Goal: Transaction & Acquisition: Purchase product/service

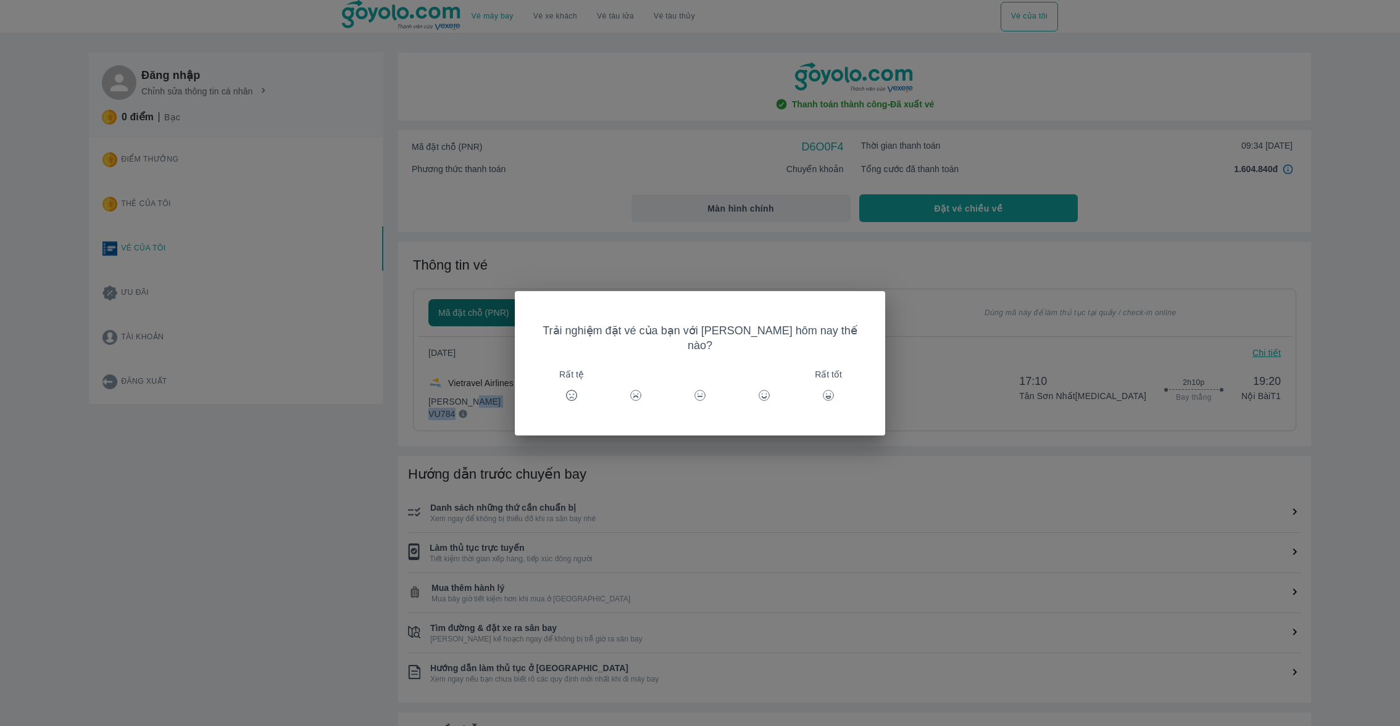
drag, startPoint x: 588, startPoint y: 400, endPoint x: 255, endPoint y: 562, distance: 369.8
click at [262, 562] on body "Vé máy bay Vé xe khách Vé tàu lửa Vé tàu thủy Vé của tôi Đăng nhập Chỉnh sửa th…" at bounding box center [700, 363] width 1400 height 726
click at [253, 497] on div "Trải nghiệm đặt vé của bạn với [PERSON_NAME] hôm nay thế nào? Rất tệ Rất tốt" at bounding box center [700, 363] width 1400 height 726
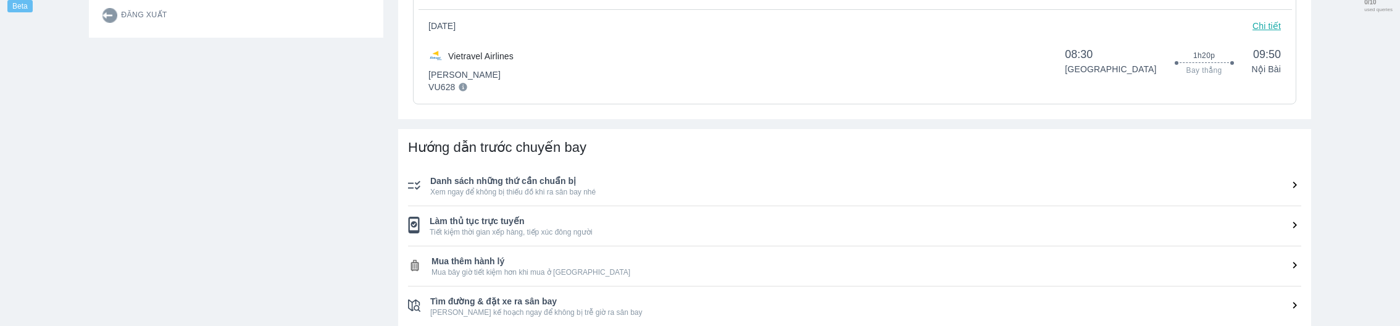
scroll to position [263, 0]
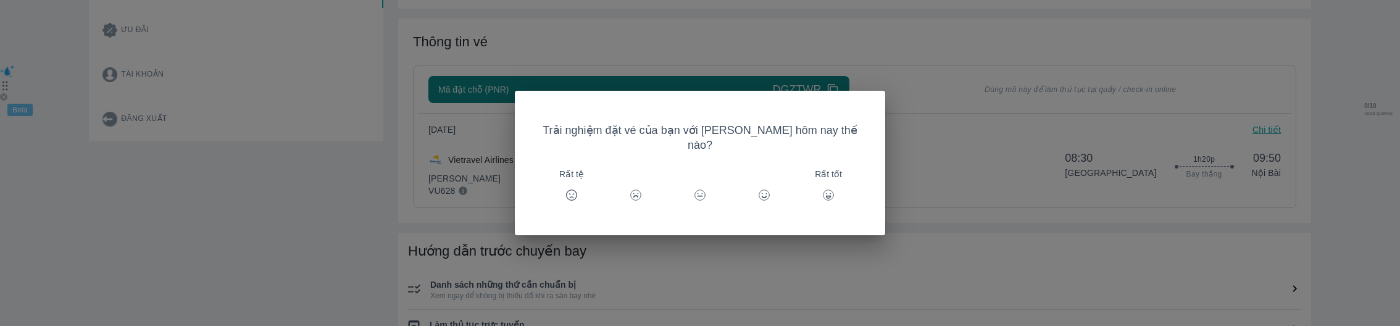
click at [335, 83] on div "Trải nghiệm đặt vé của bạn với [PERSON_NAME] hôm nay thế nào? Rất tệ Rất tốt" at bounding box center [700, 163] width 1400 height 326
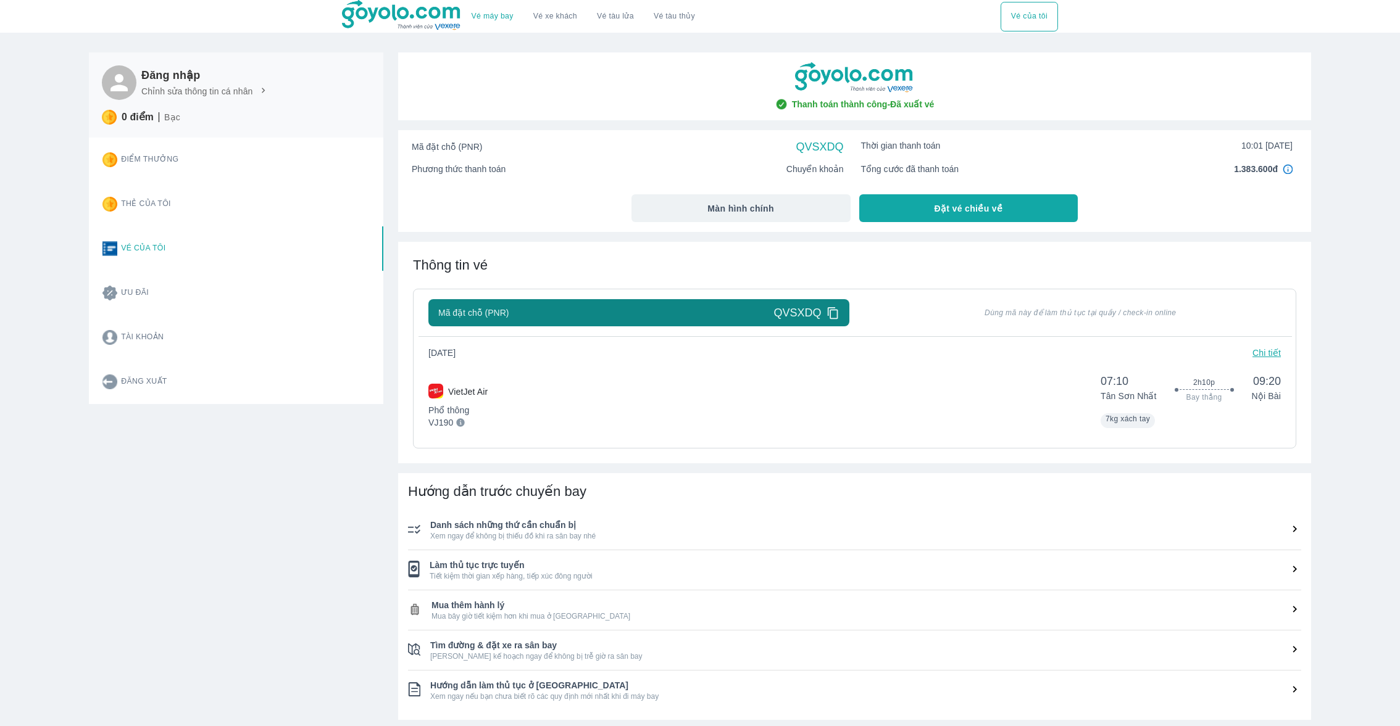
click at [574, 405] on div "VietJet Air Phổ thông VJ190 07:10 [GEOGRAPHIC_DATA] 2h10p Bay thẳng 09:20 Nội B…" at bounding box center [854, 398] width 852 height 59
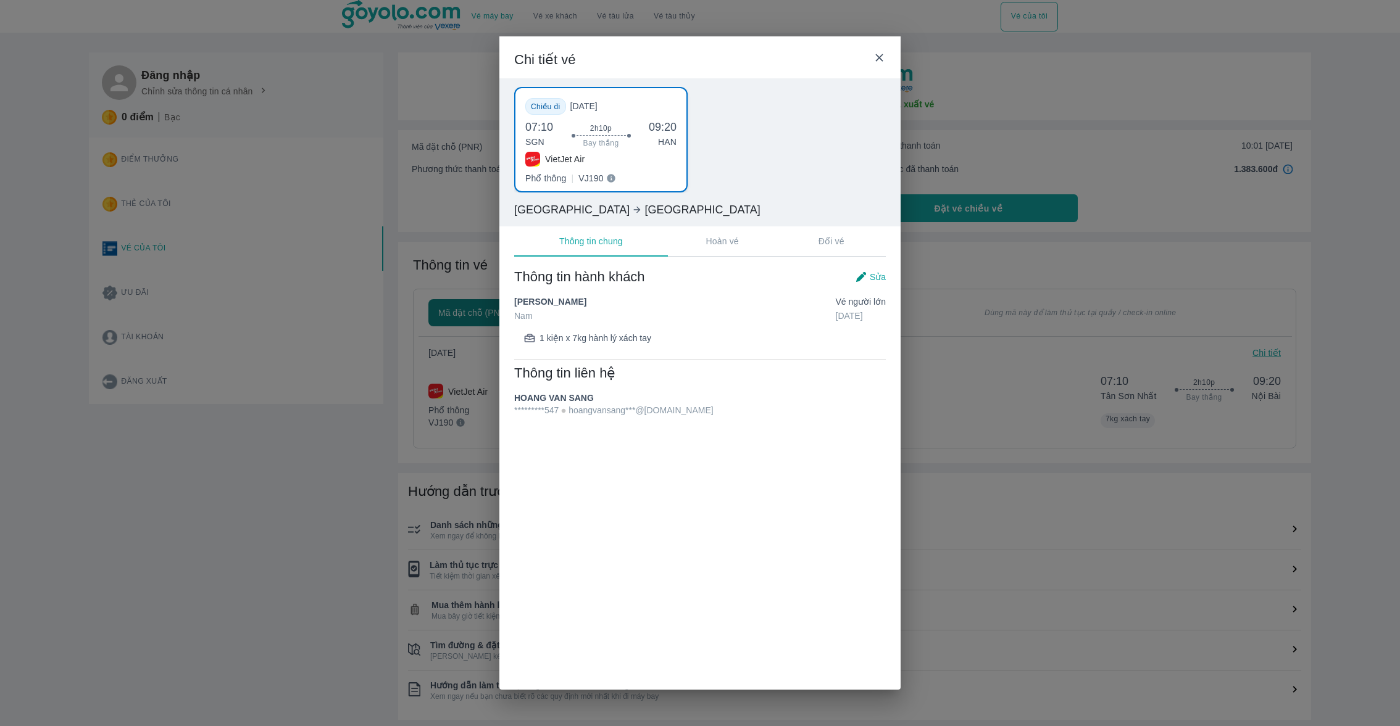
click at [110, 487] on div "Chi tiết vé Chiều đi [DATE] 07:10 SGN 2h10p Bay thẳng 09:20 HAN VietJet Air Phổ…" at bounding box center [700, 363] width 1400 height 726
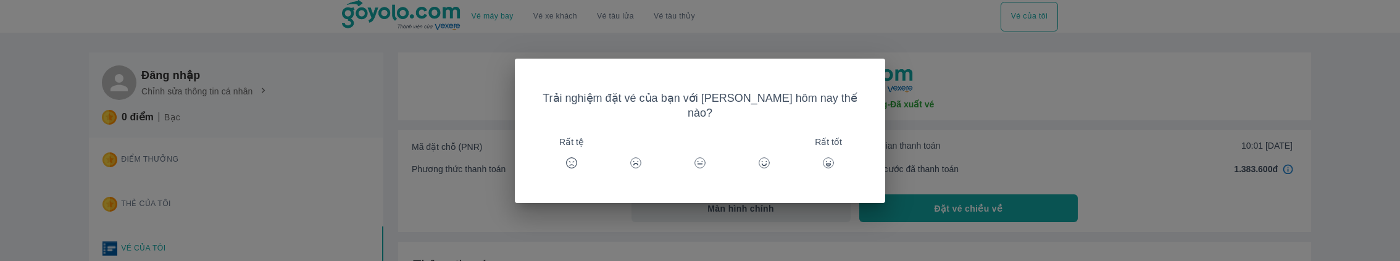
click at [386, 108] on div "Trải nghiệm đặt vé của bạn với [PERSON_NAME] hôm nay thế nào? Rất tệ Rất tốt" at bounding box center [700, 130] width 1400 height 261
